Goal: Find specific page/section: Find specific page/section

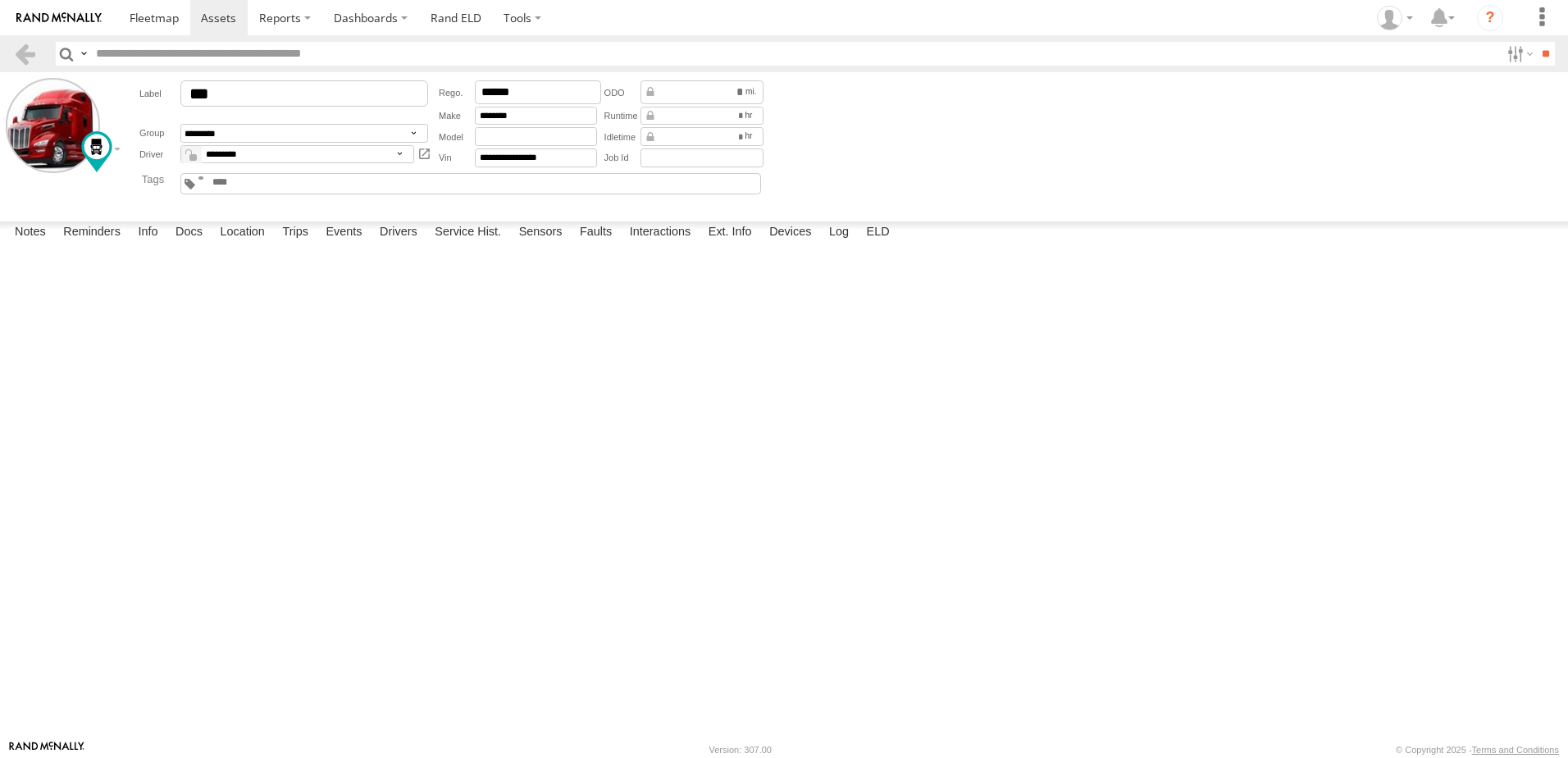
scroll to position [12547, 0]
click at [670, 244] on label "Interactions" at bounding box center [661, 233] width 78 height 23
click at [24, 52] on link at bounding box center [25, 53] width 24 height 24
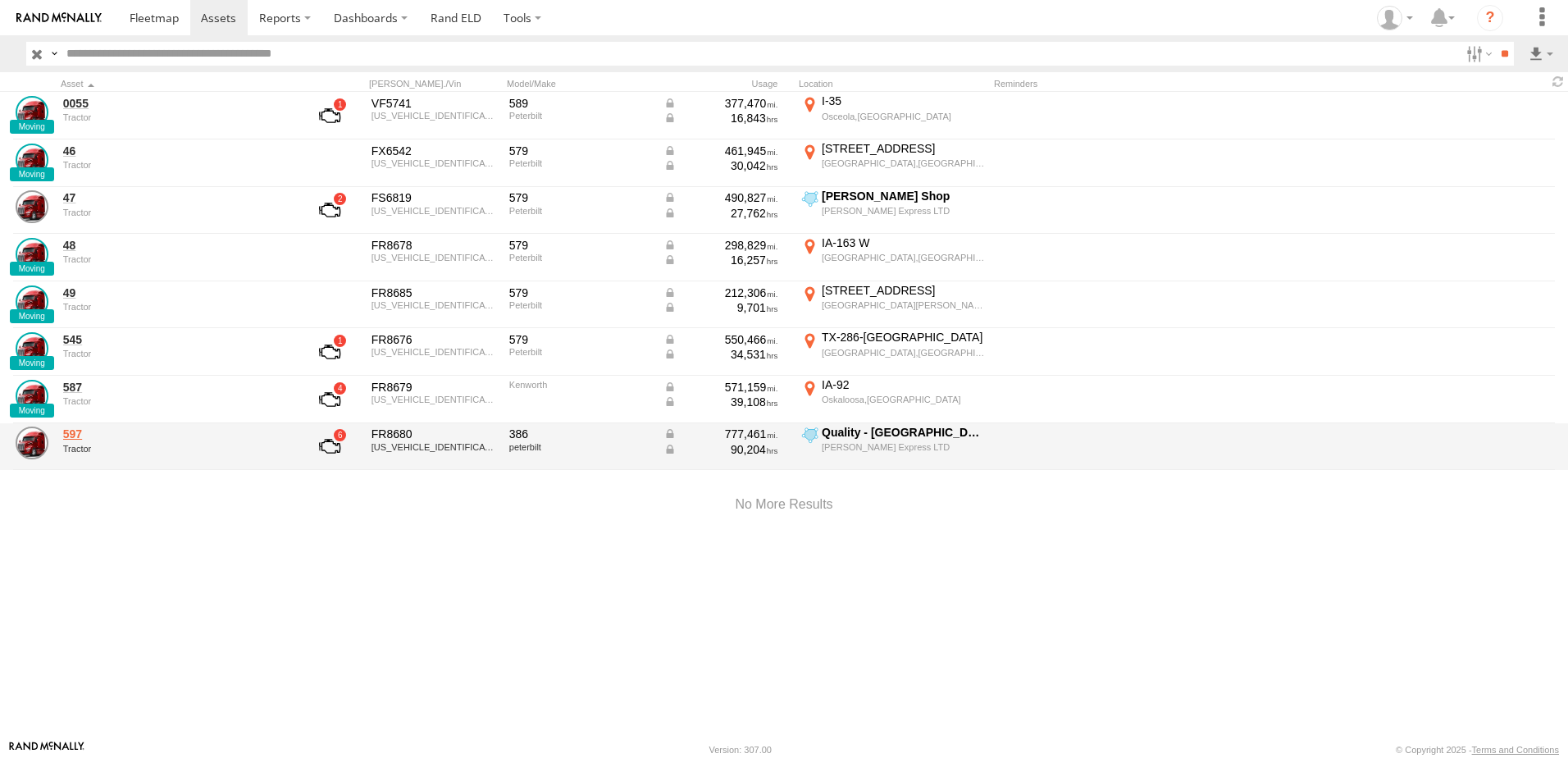
click at [73, 431] on link "597" at bounding box center [175, 434] width 224 height 15
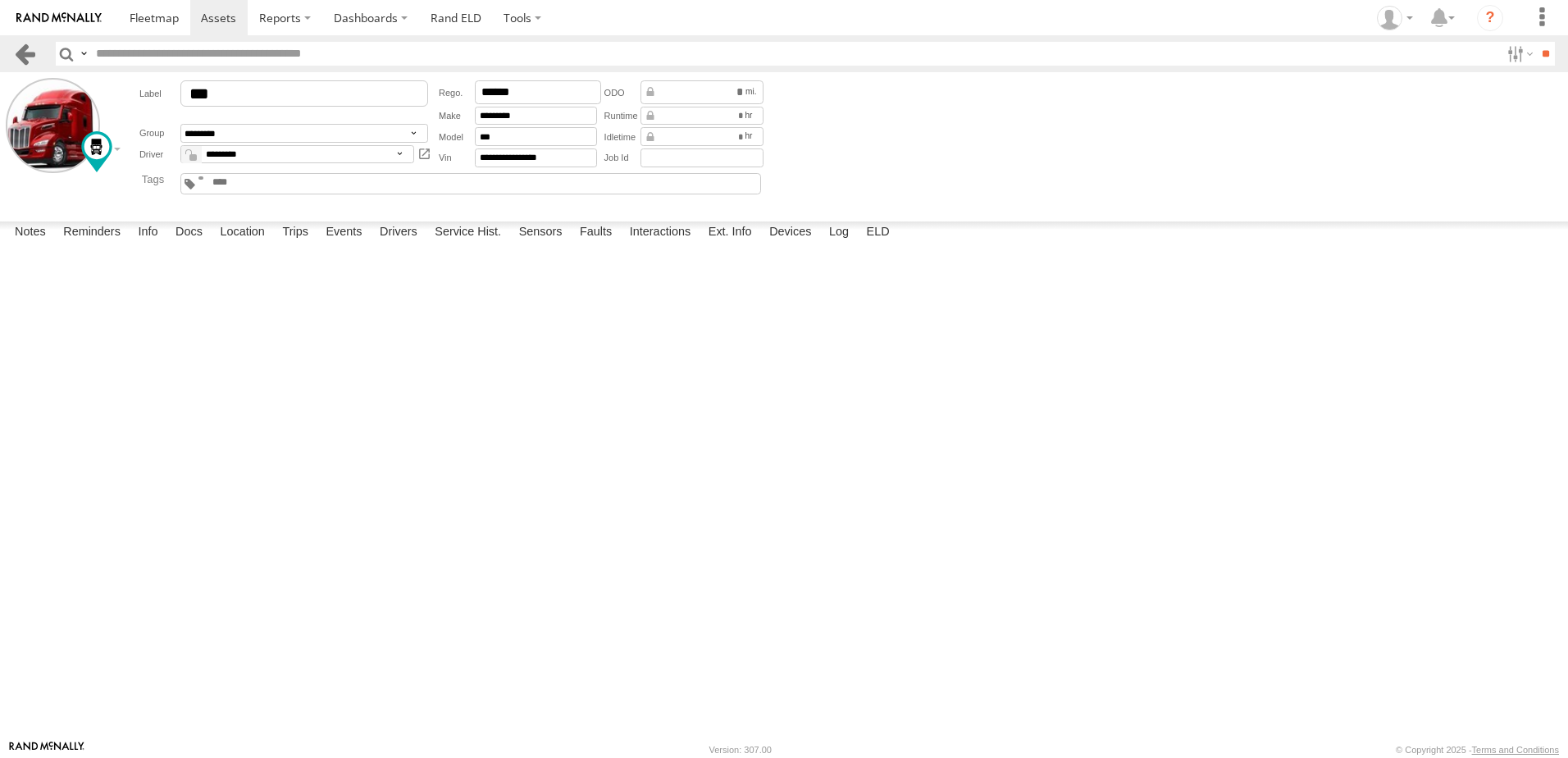
click at [33, 49] on link at bounding box center [25, 53] width 24 height 24
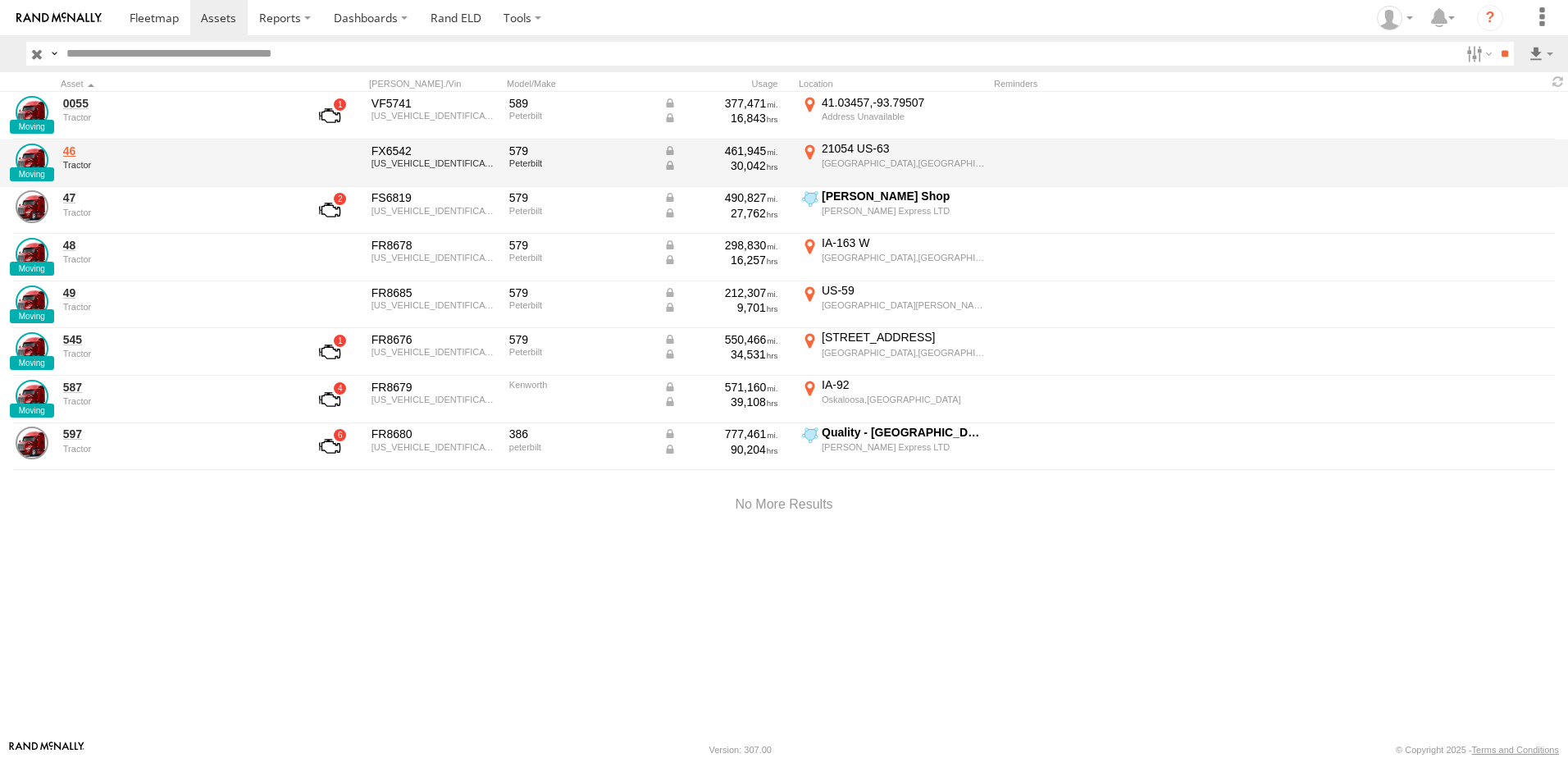
click at [67, 150] on link "46" at bounding box center [175, 151] width 224 height 15
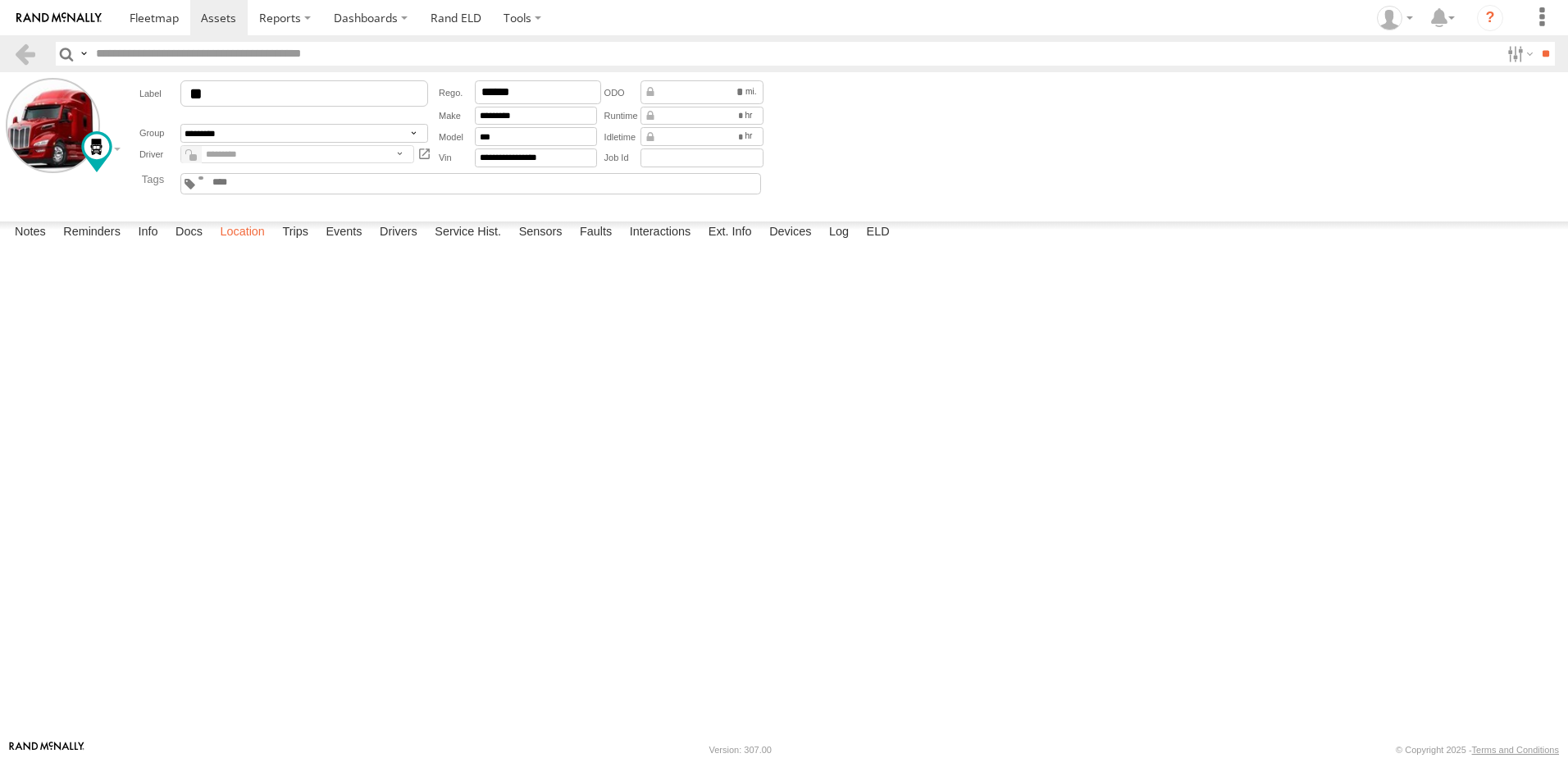
click at [243, 244] on label "Location" at bounding box center [242, 233] width 62 height 23
click at [0, 0] on span at bounding box center [0, 0] width 0 height 0
click at [0, 0] on div "46 46 Tractor US-63 Queen City 40.42365 , -92.56857 South 49 08:02:13 09/15/2025" at bounding box center [0, 0] width 0 height 0
click at [28, 53] on link at bounding box center [25, 53] width 24 height 24
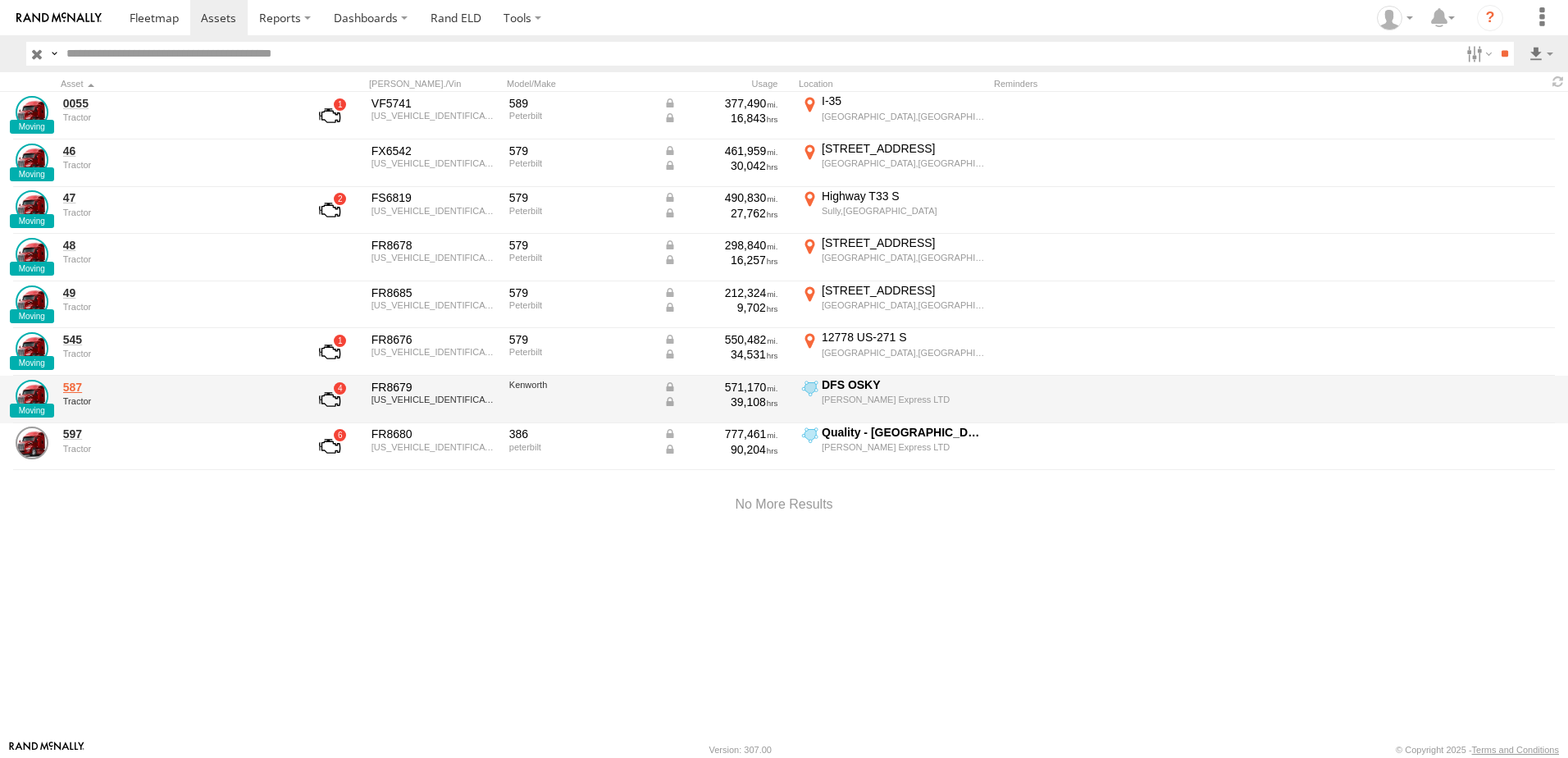
click at [75, 386] on link "587" at bounding box center [175, 387] width 224 height 15
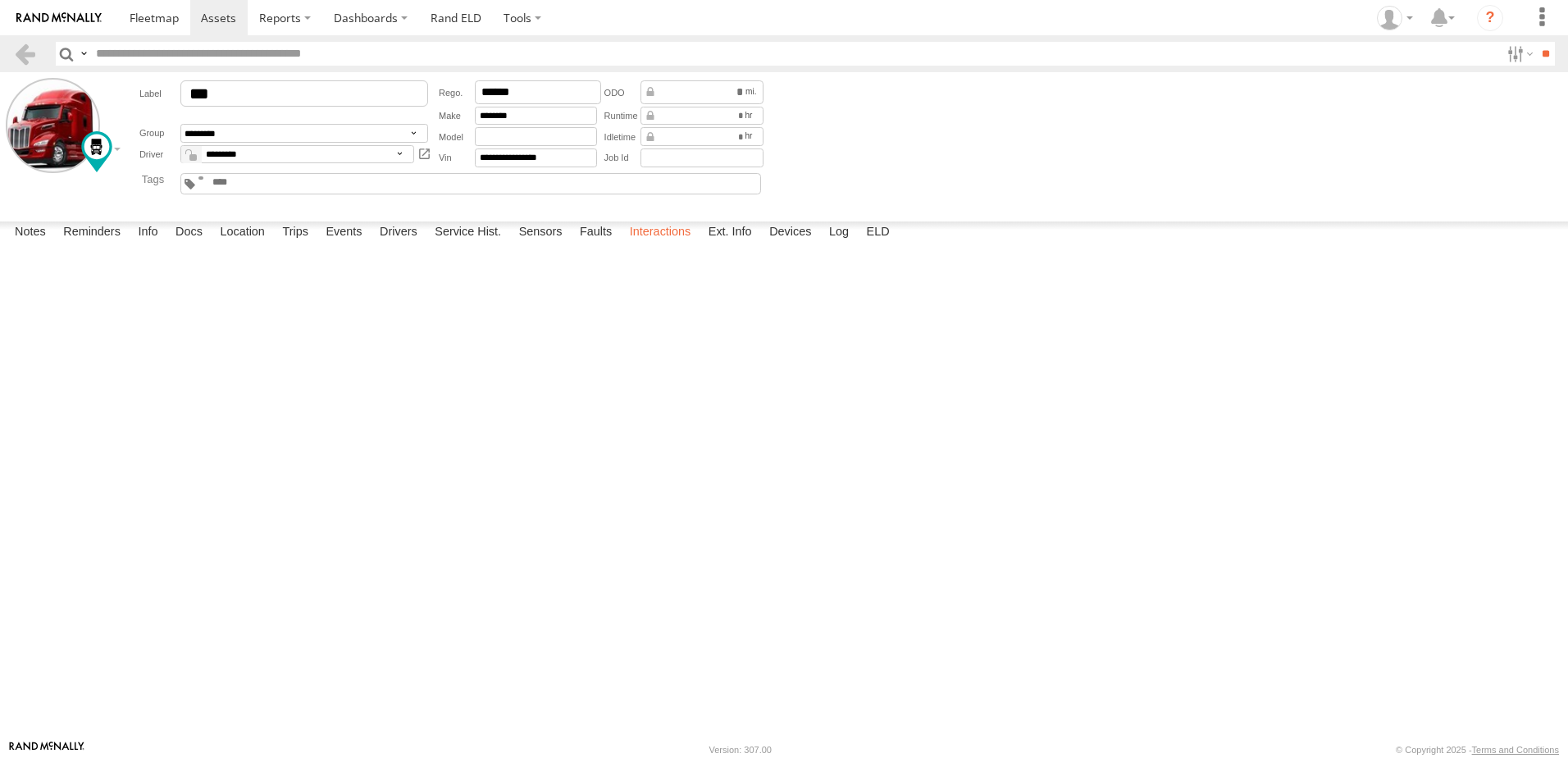
click at [645, 244] on label "Interactions" at bounding box center [661, 233] width 78 height 23
click at [16, 203] on div at bounding box center [59, 143] width 107 height 132
click at [23, 48] on link at bounding box center [25, 53] width 24 height 24
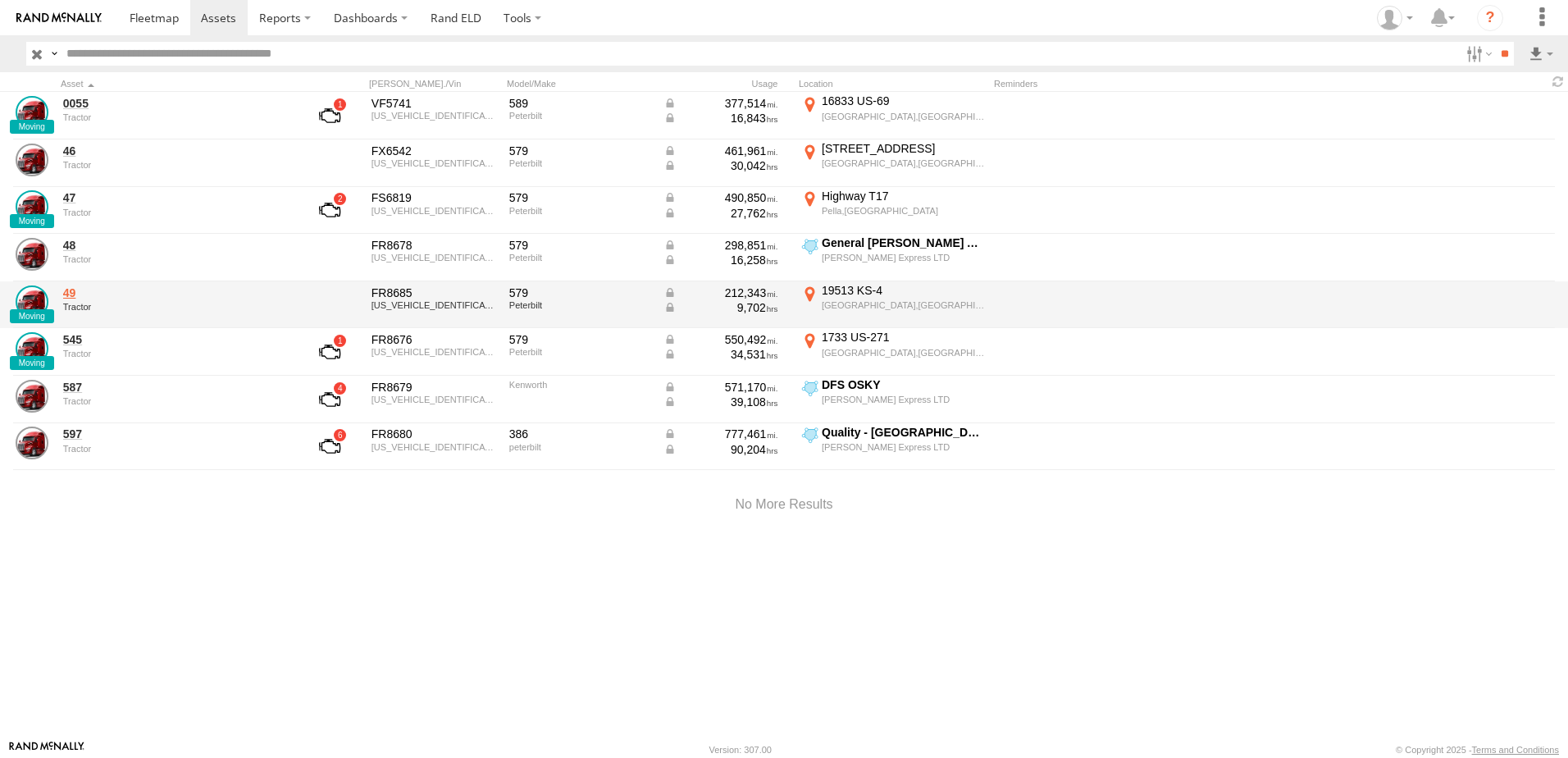
click at [70, 289] on link "49" at bounding box center [175, 293] width 224 height 15
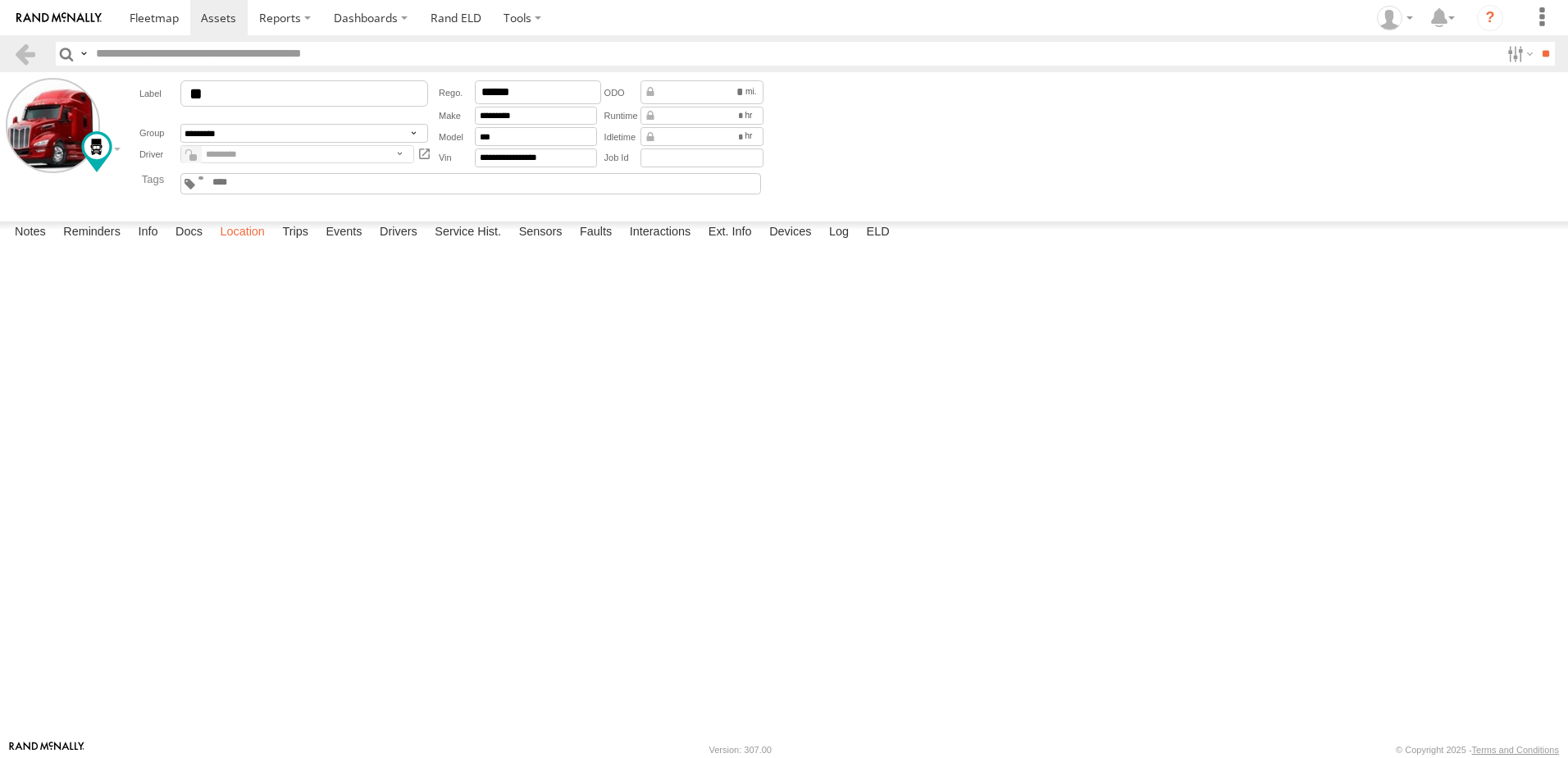
click at [237, 244] on label "Location" at bounding box center [242, 233] width 62 height 23
click at [15, 45] on link at bounding box center [25, 53] width 24 height 24
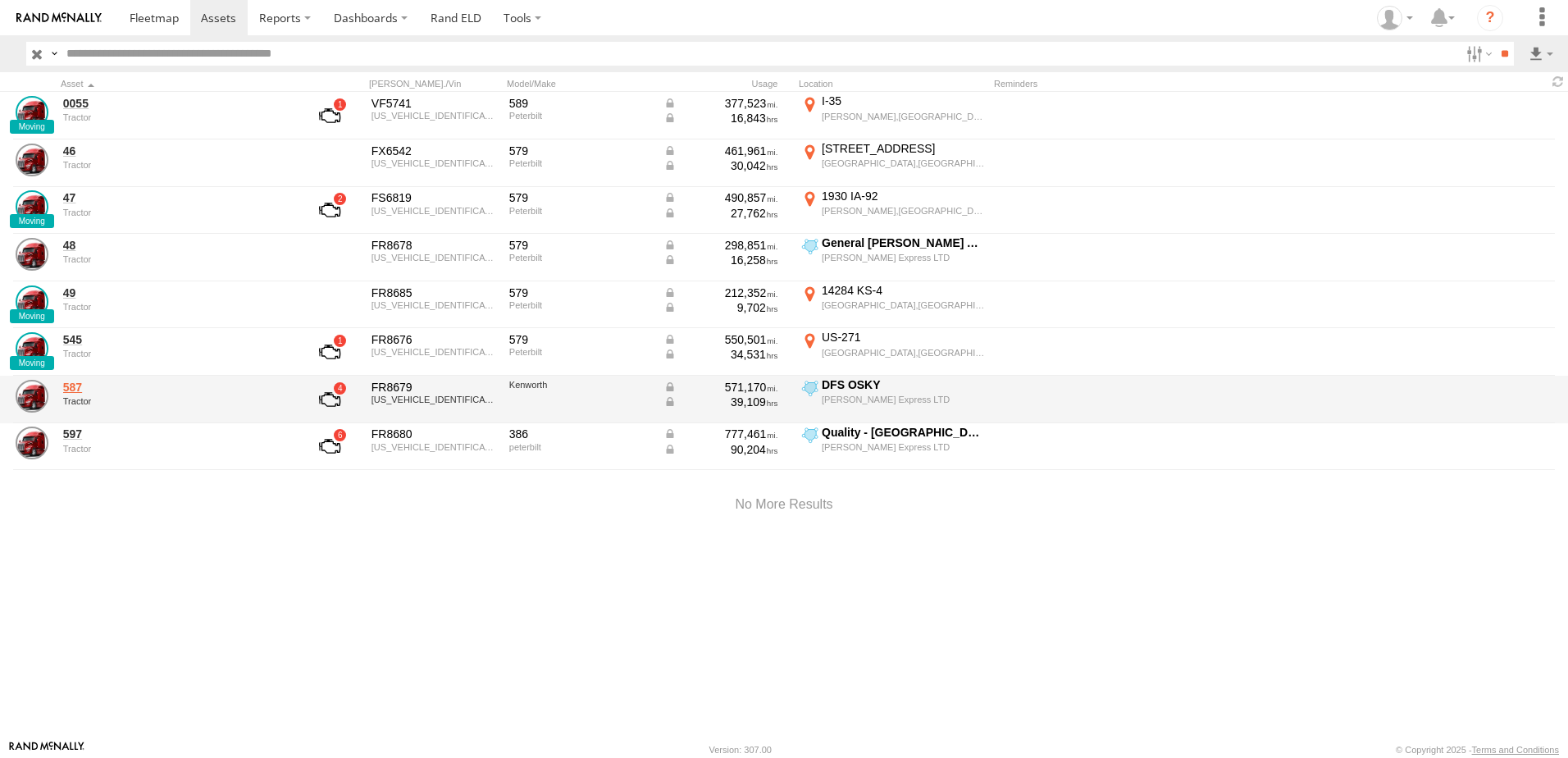
click at [75, 383] on link "587" at bounding box center [175, 387] width 224 height 15
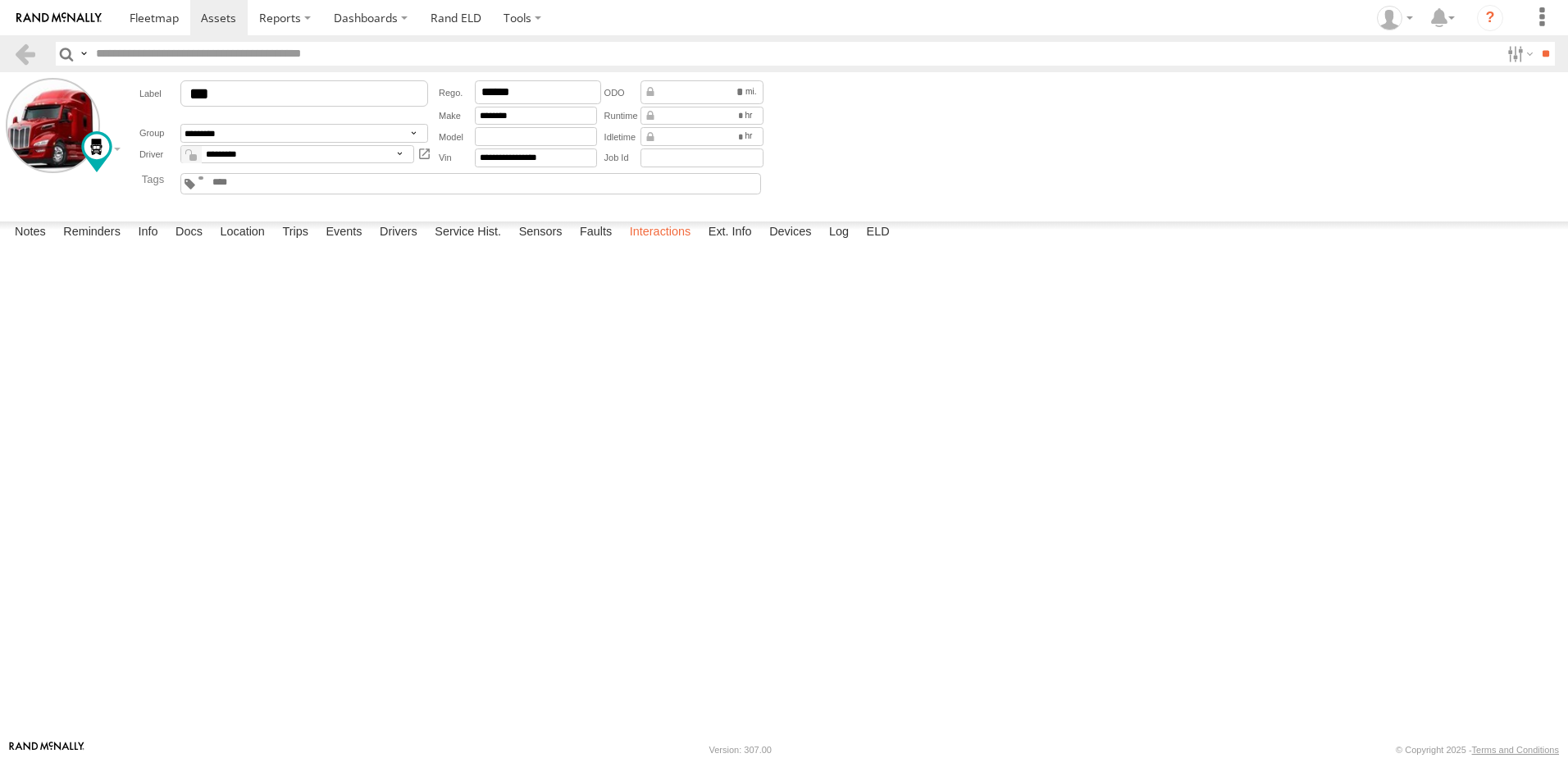
click at [654, 244] on label "Interactions" at bounding box center [661, 233] width 78 height 23
click at [28, 50] on link at bounding box center [25, 53] width 24 height 24
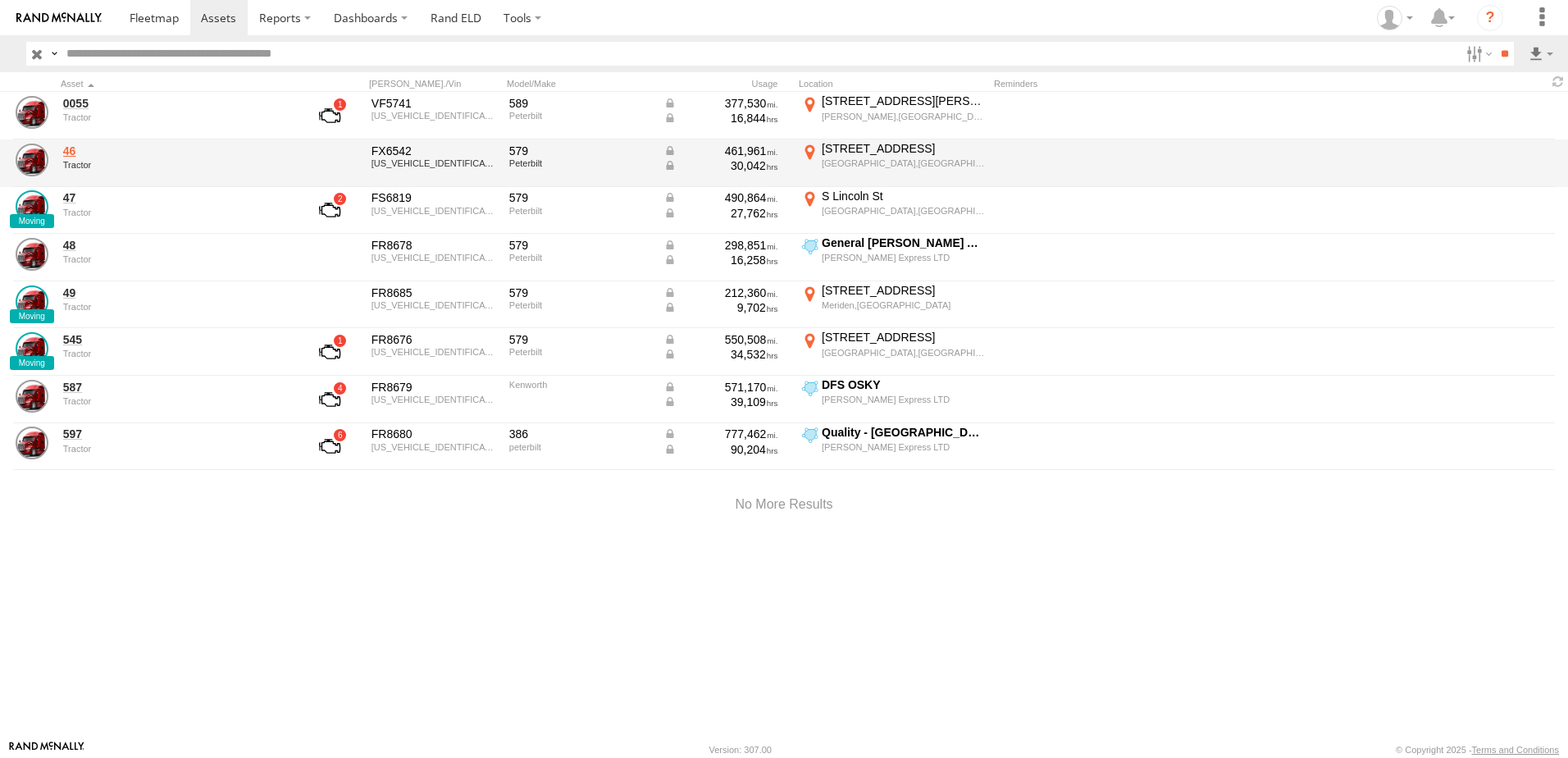
click at [70, 149] on link "46" at bounding box center [175, 151] width 224 height 15
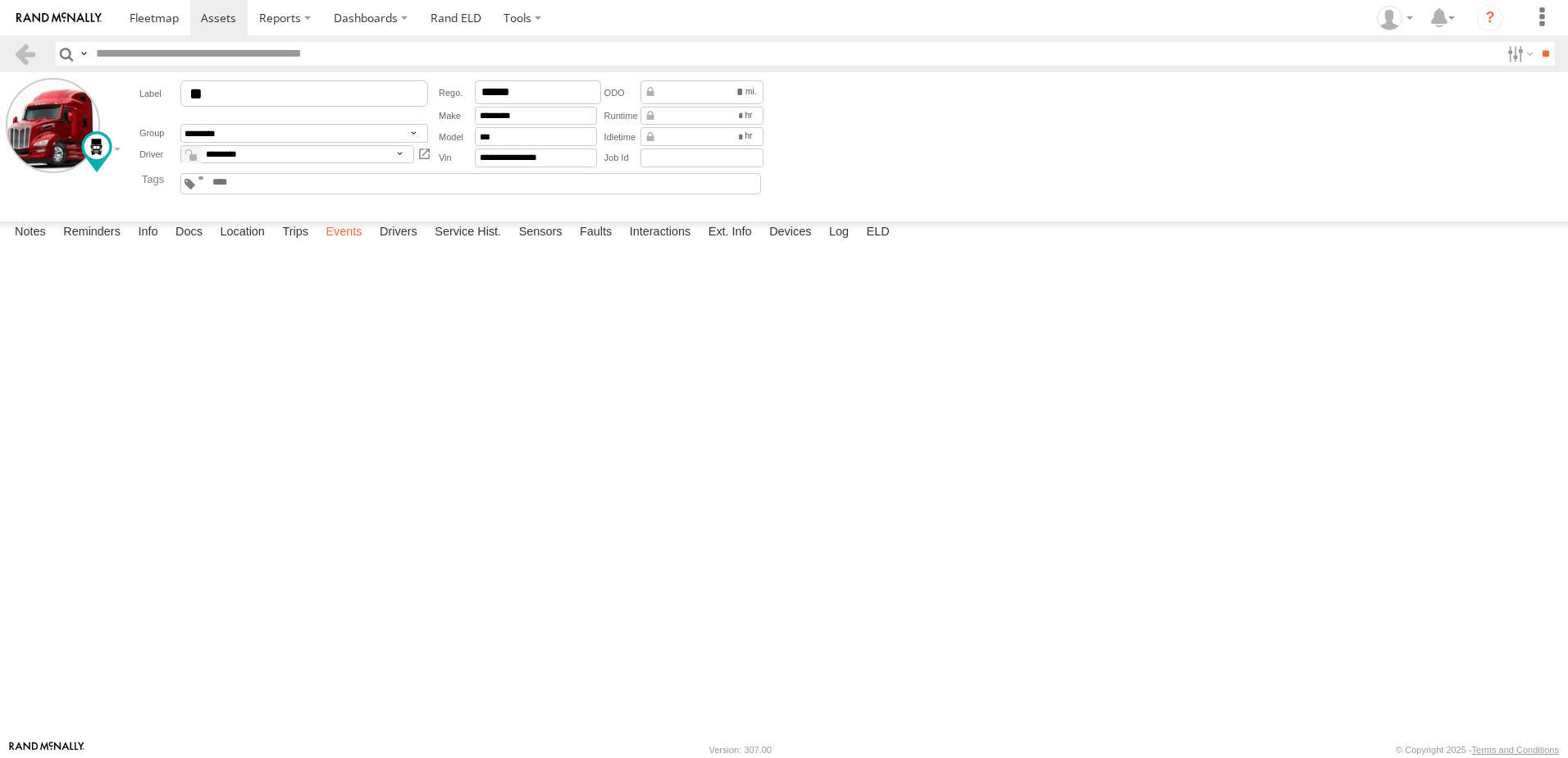
click at [355, 244] on label "Events" at bounding box center [343, 233] width 52 height 23
